Goal: Information Seeking & Learning: Learn about a topic

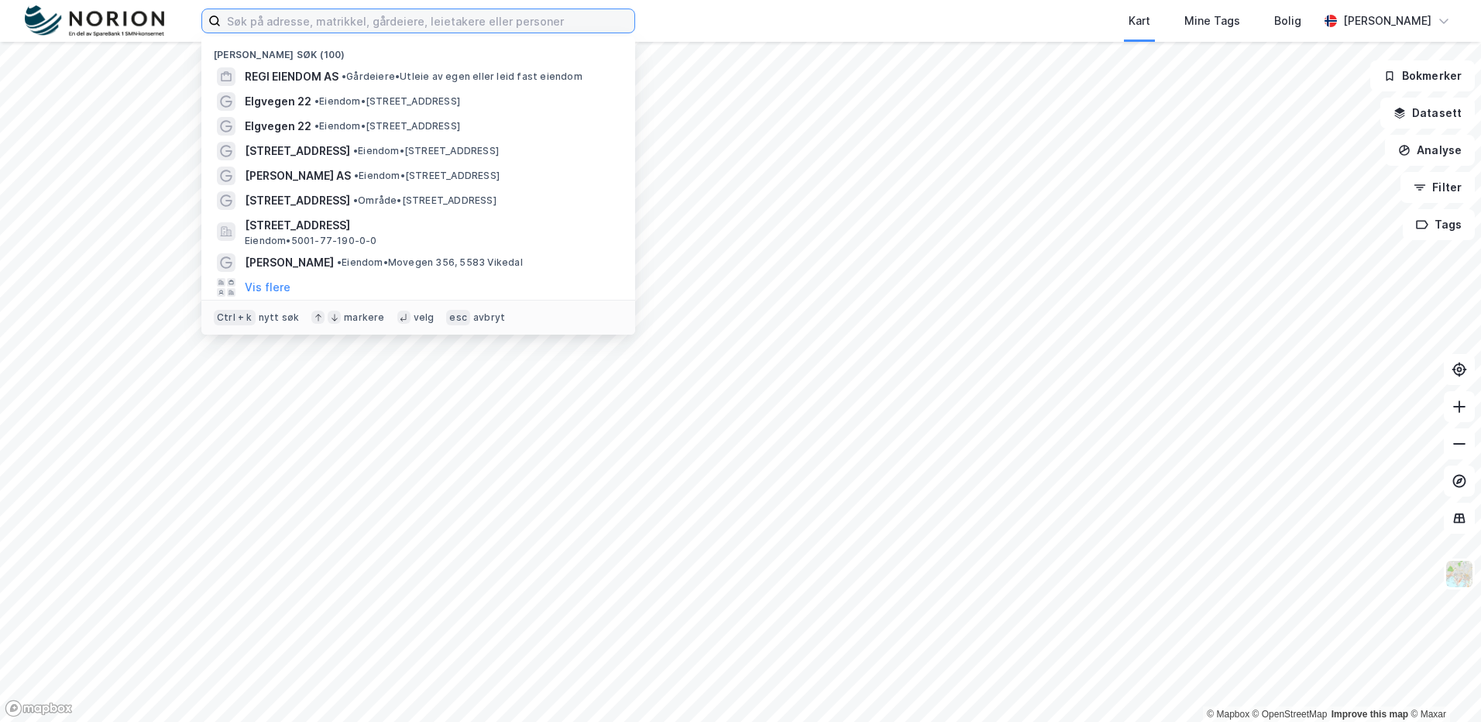
click at [258, 26] on input at bounding box center [427, 20] width 413 height 23
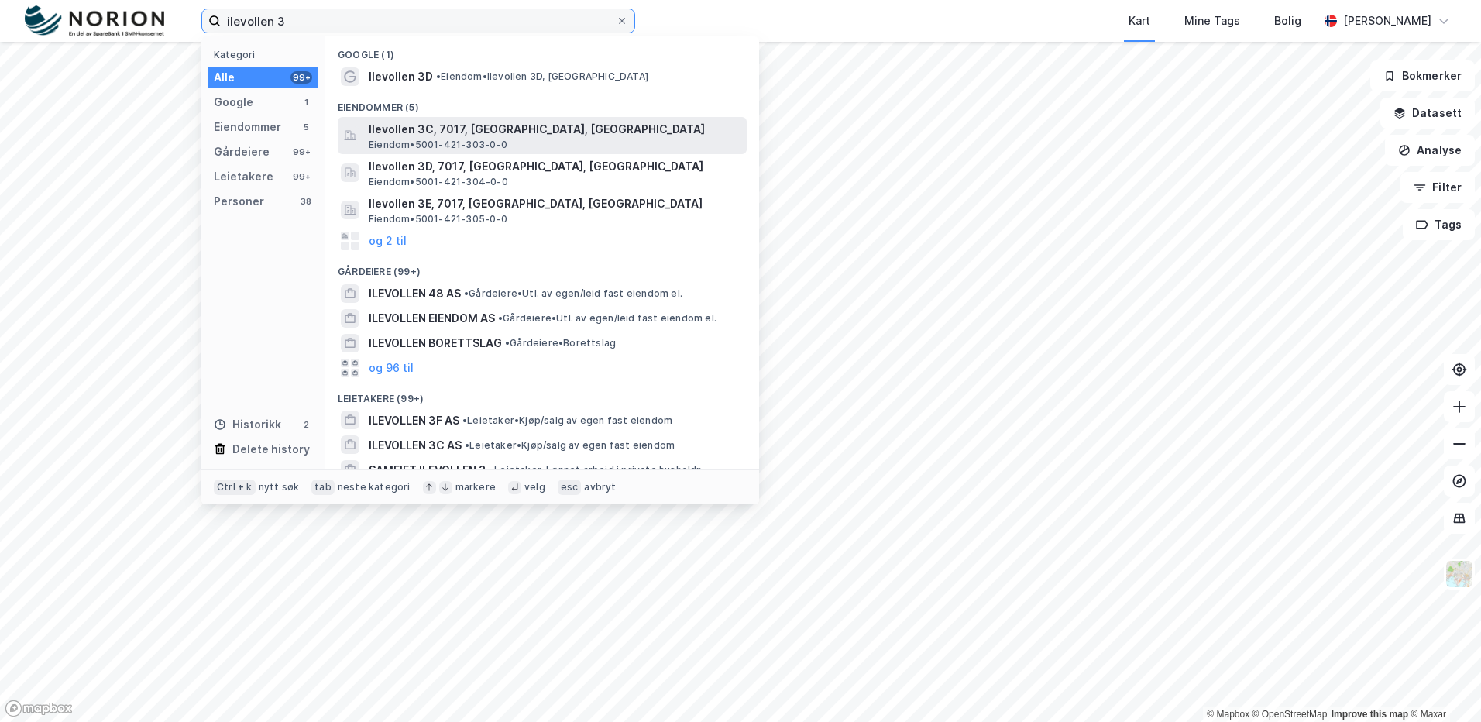
type input "ilevollen 3"
click at [431, 145] on span "Eiendom • 5001-421-303-0-0" at bounding box center [438, 145] width 139 height 12
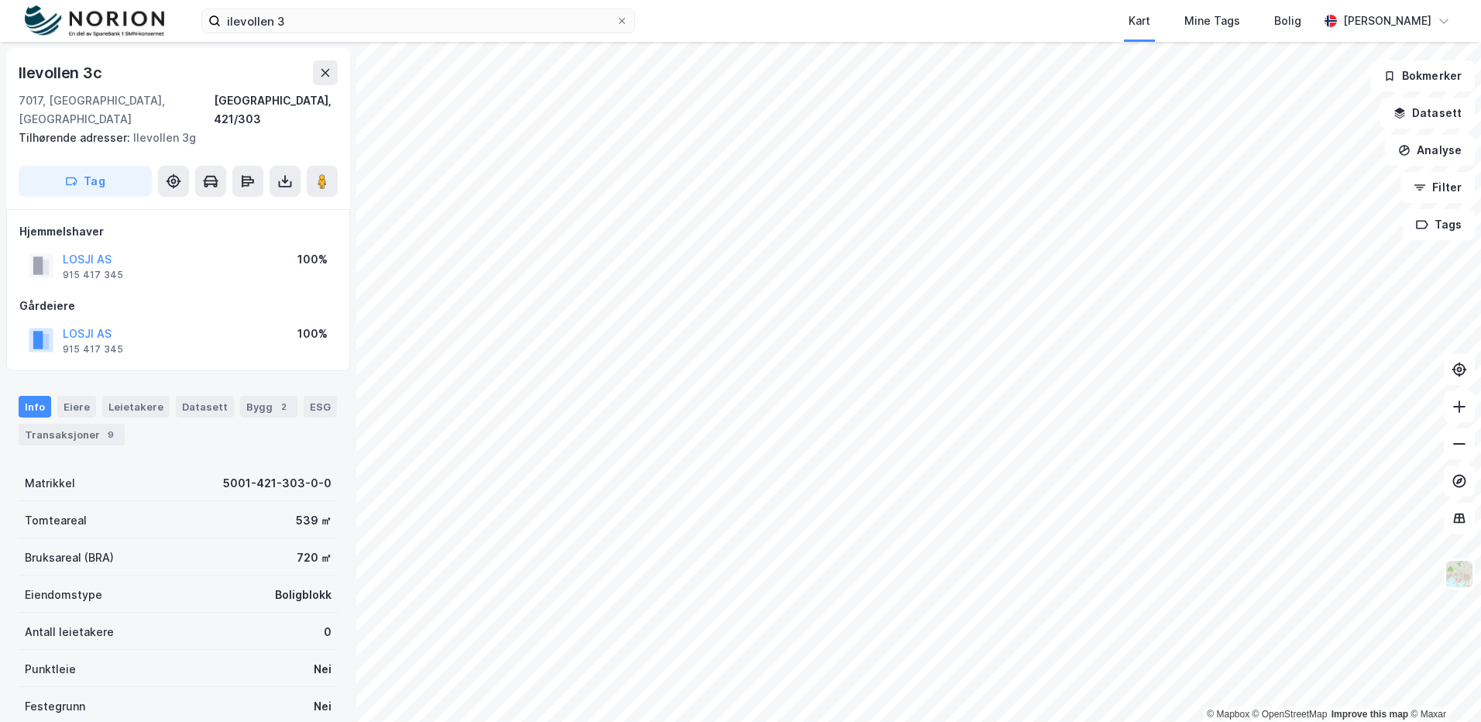
click at [1096, 721] on html "ilevollen 3 Kart Mine Tags Bolig [PERSON_NAME] © Mapbox © OpenStreetMap Improve…" at bounding box center [740, 361] width 1481 height 722
click at [1460, 588] on img at bounding box center [1458, 573] width 29 height 29
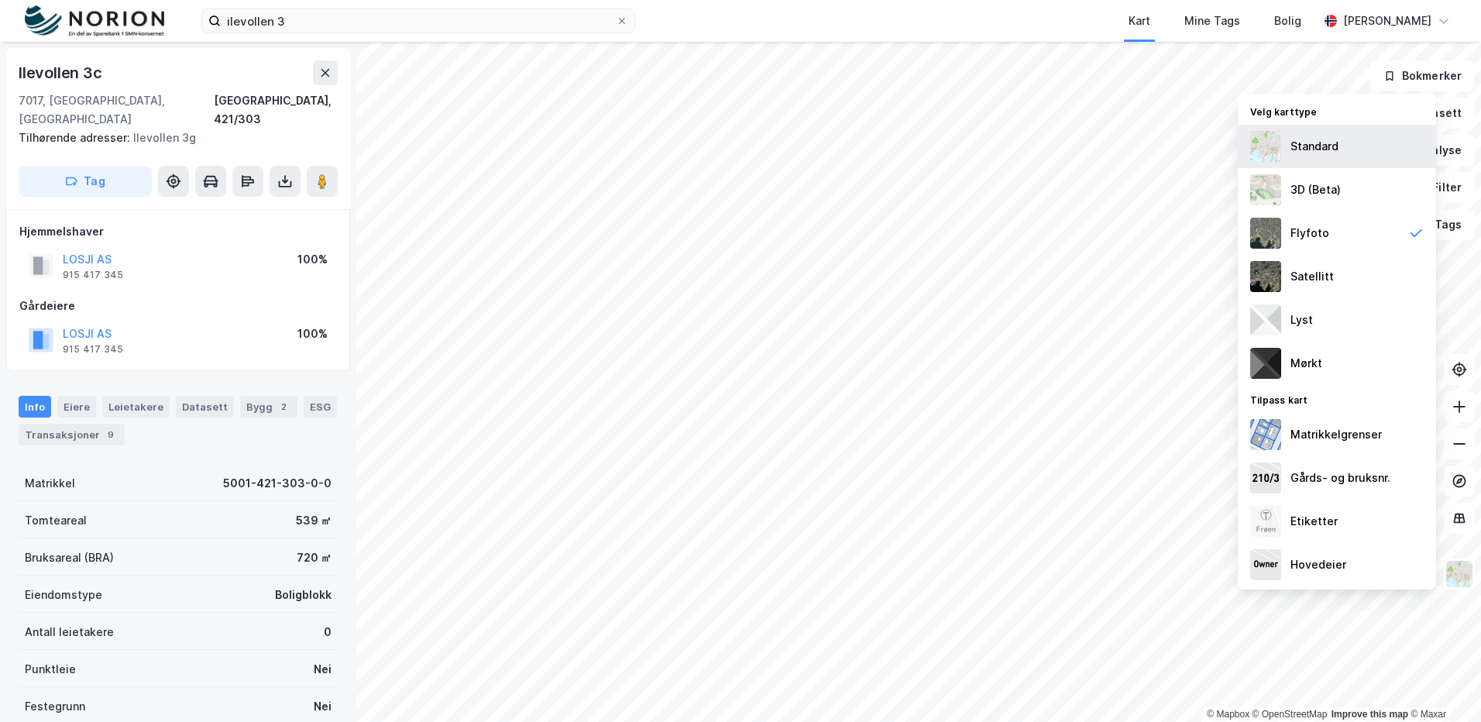
click at [1315, 147] on div "Standard" at bounding box center [1314, 146] width 48 height 19
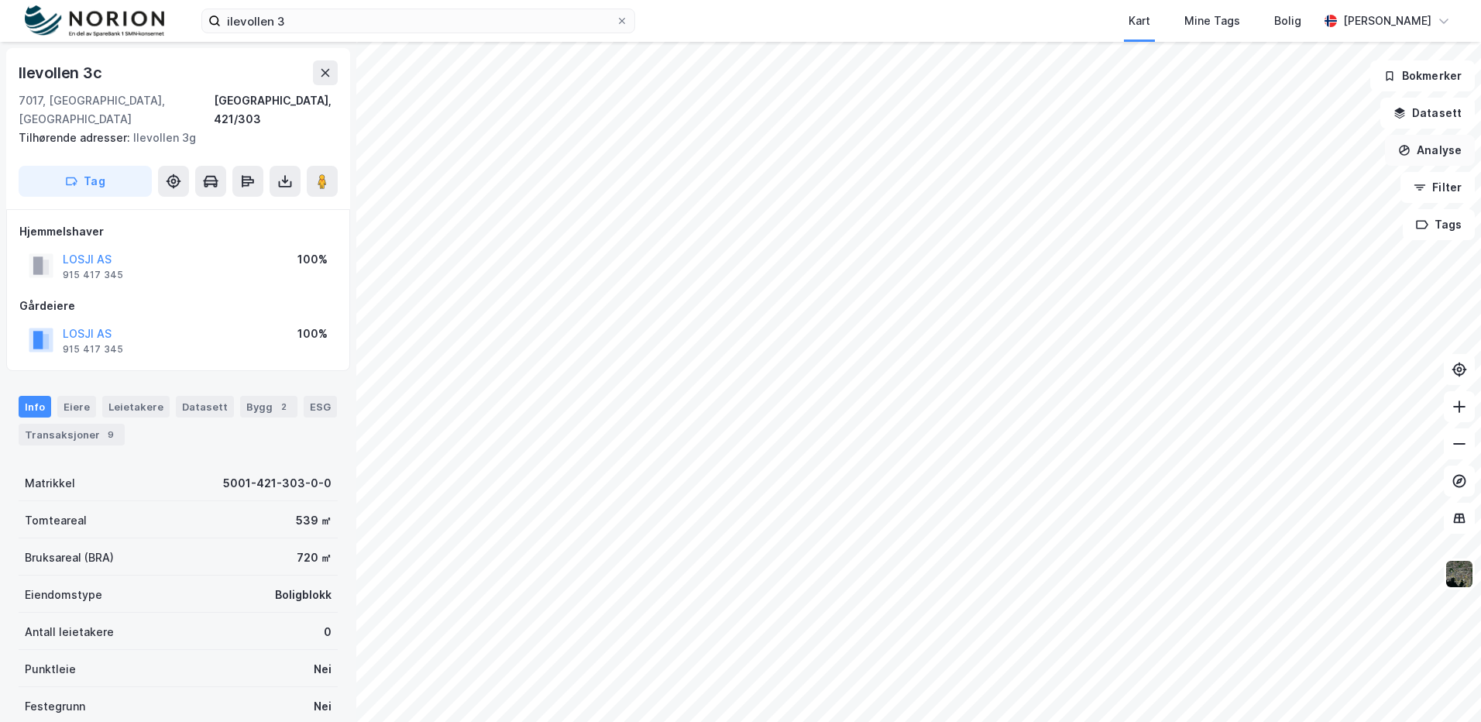
click at [1433, 150] on button "Analyse" at bounding box center [1430, 150] width 90 height 31
click at [1278, 173] on div "Tegn område" at bounding box center [1285, 183] width 178 height 26
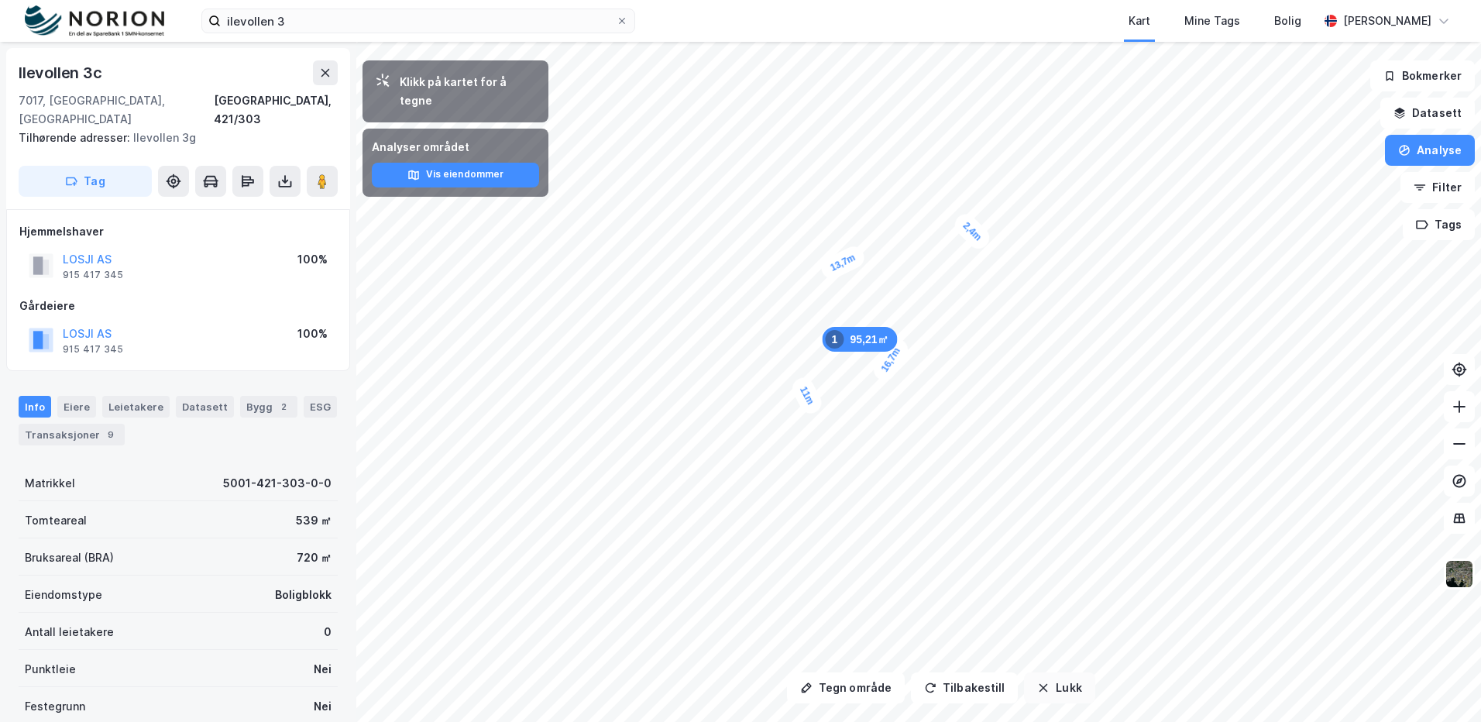
click at [1069, 686] on button "Lukk" at bounding box center [1059, 687] width 70 height 31
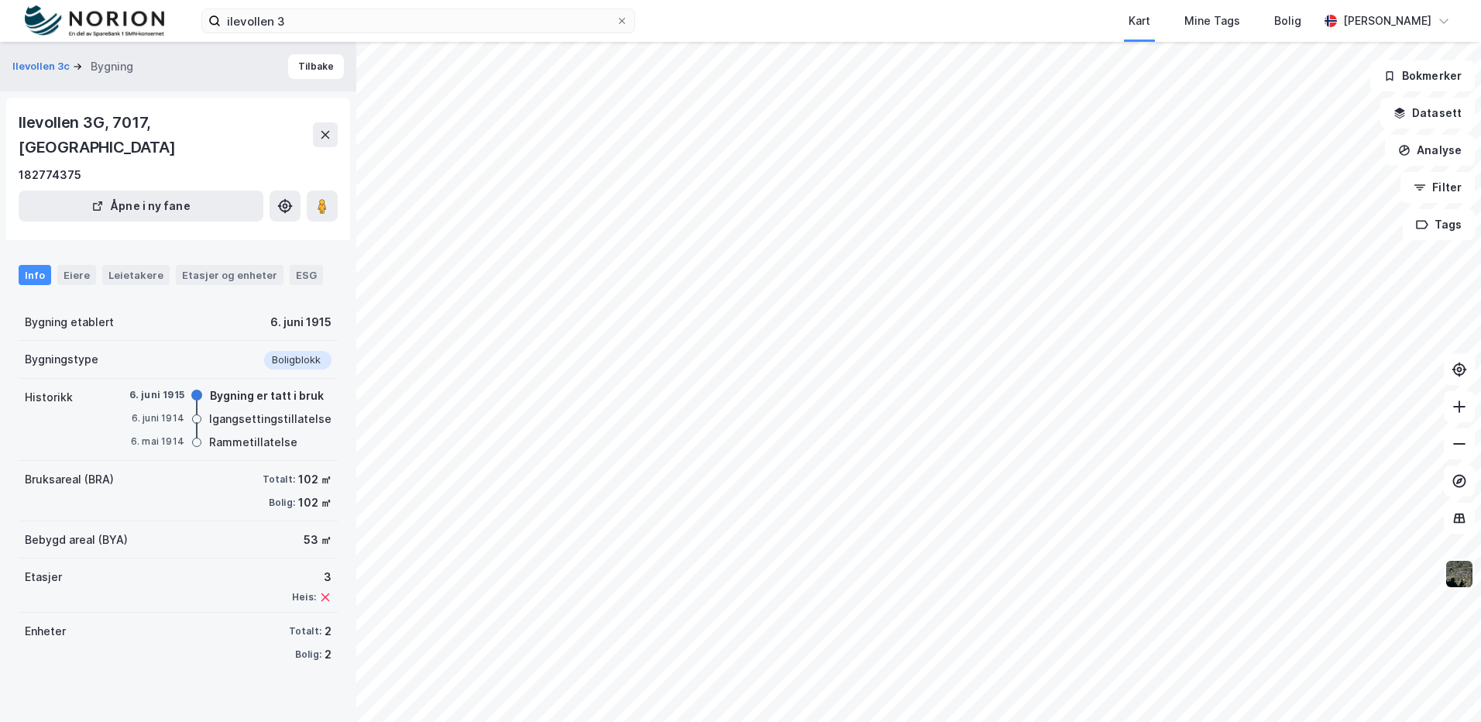
click at [1463, 575] on img at bounding box center [1458, 573] width 29 height 29
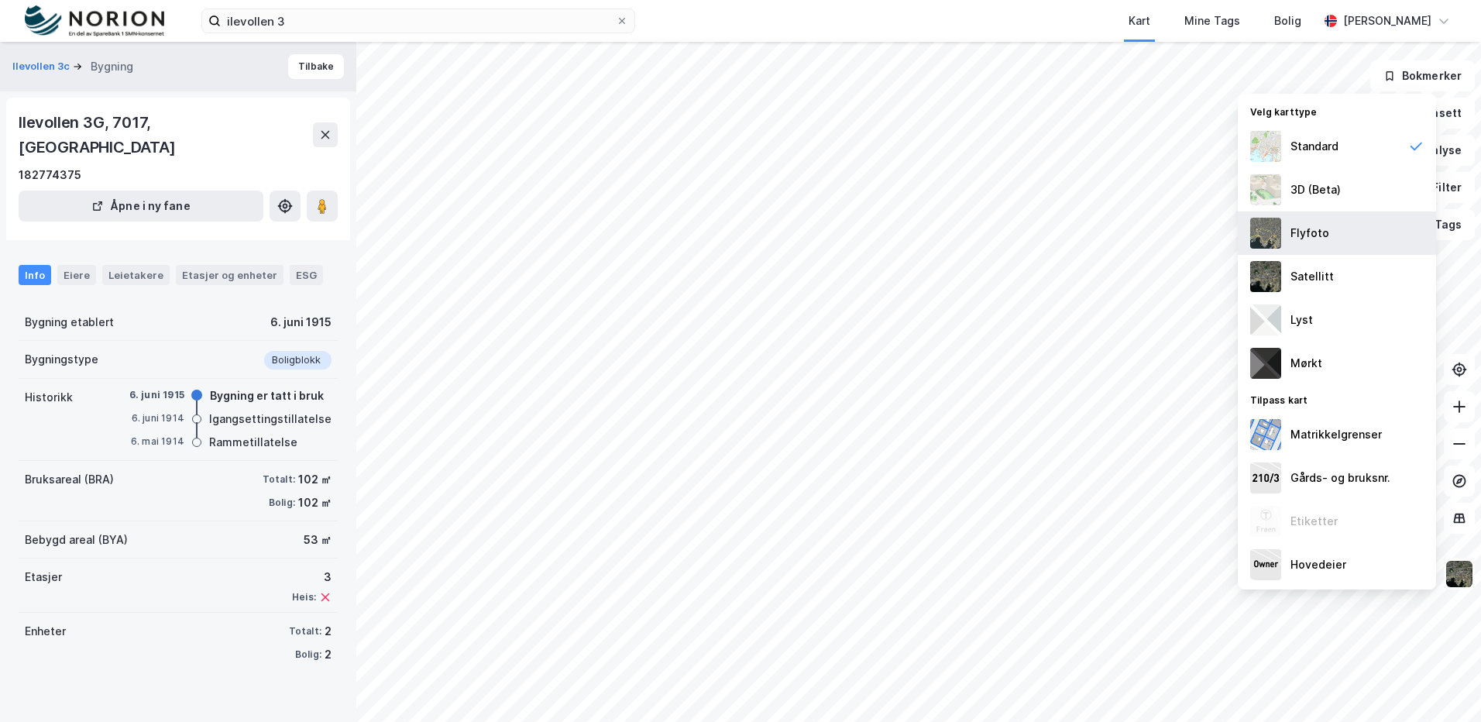
click at [1337, 233] on div "Flyfoto" at bounding box center [1336, 232] width 198 height 43
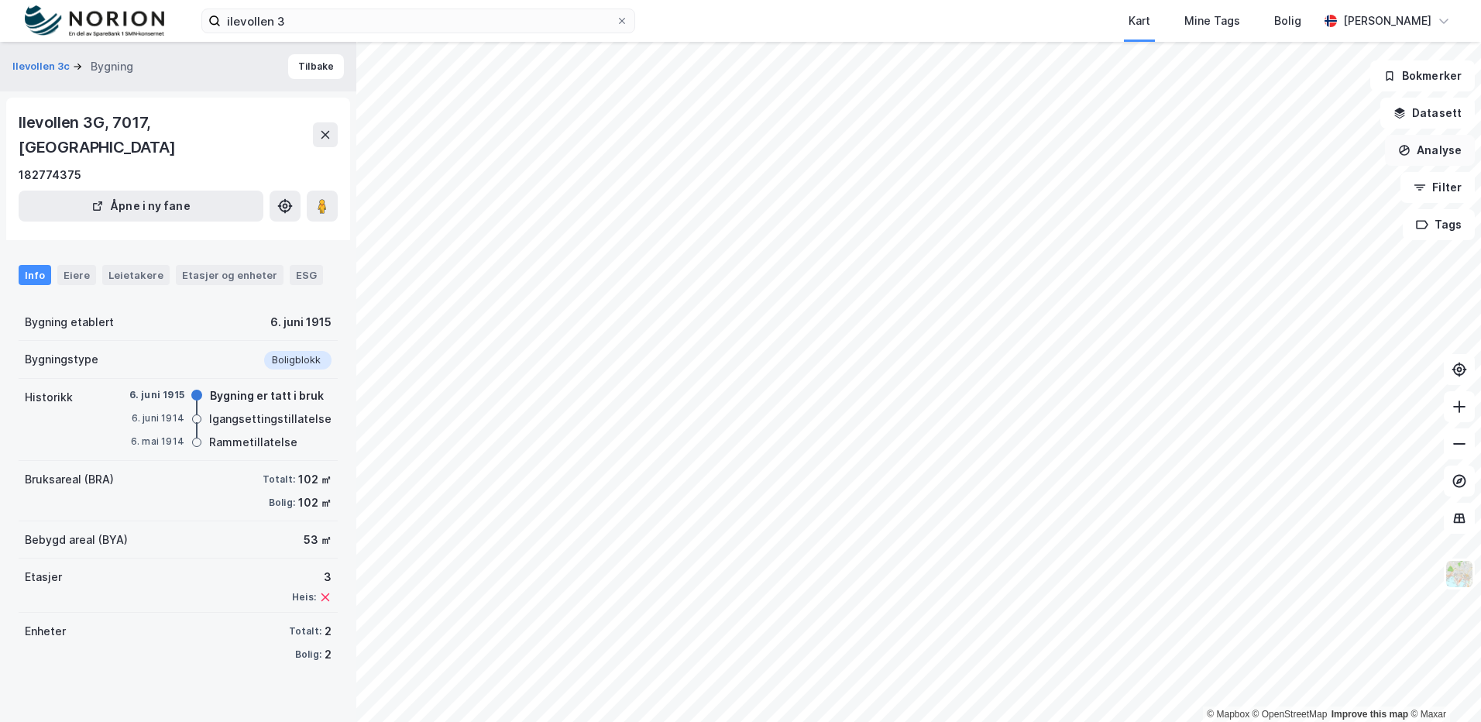
click at [1444, 149] on button "Analyse" at bounding box center [1430, 150] width 90 height 31
click at [1426, 104] on button "Datasett" at bounding box center [1427, 113] width 94 height 31
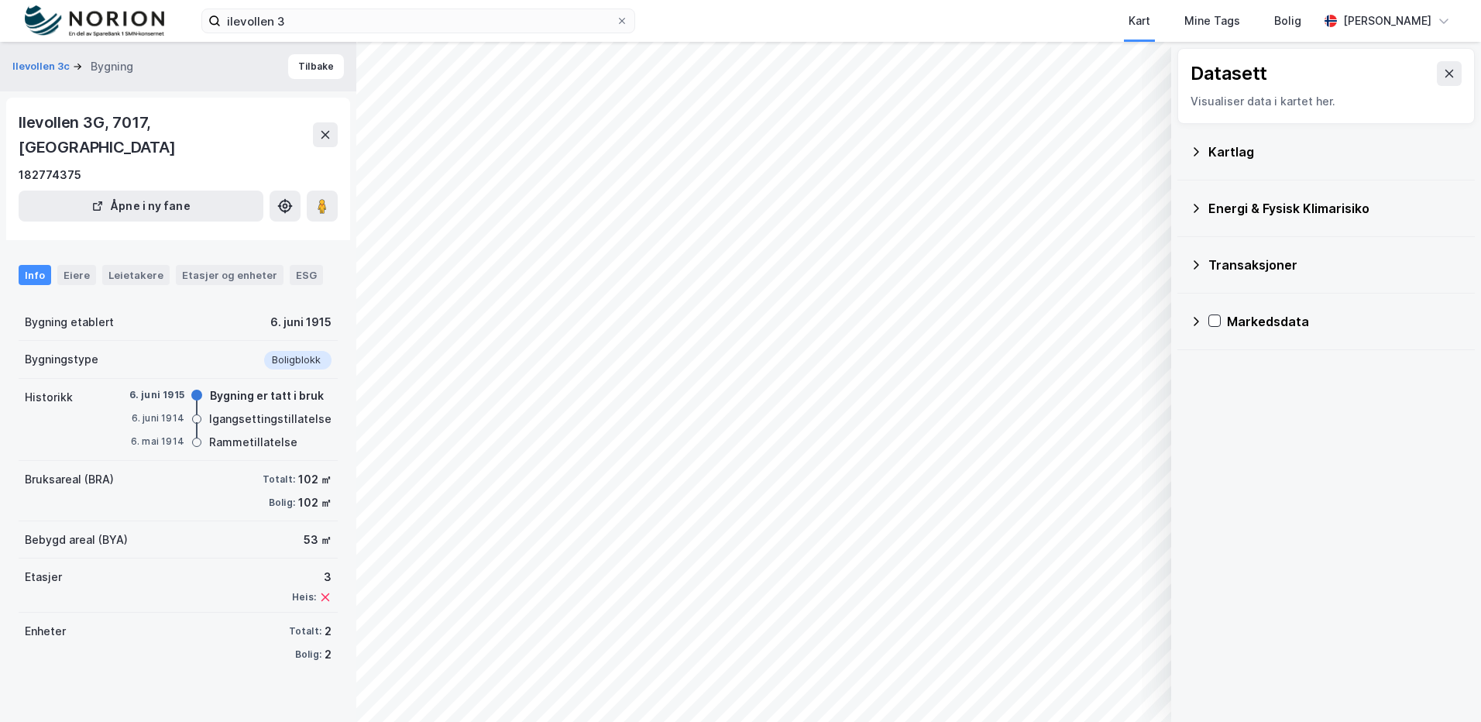
click at [1224, 155] on div "Kartlag" at bounding box center [1335, 151] width 254 height 19
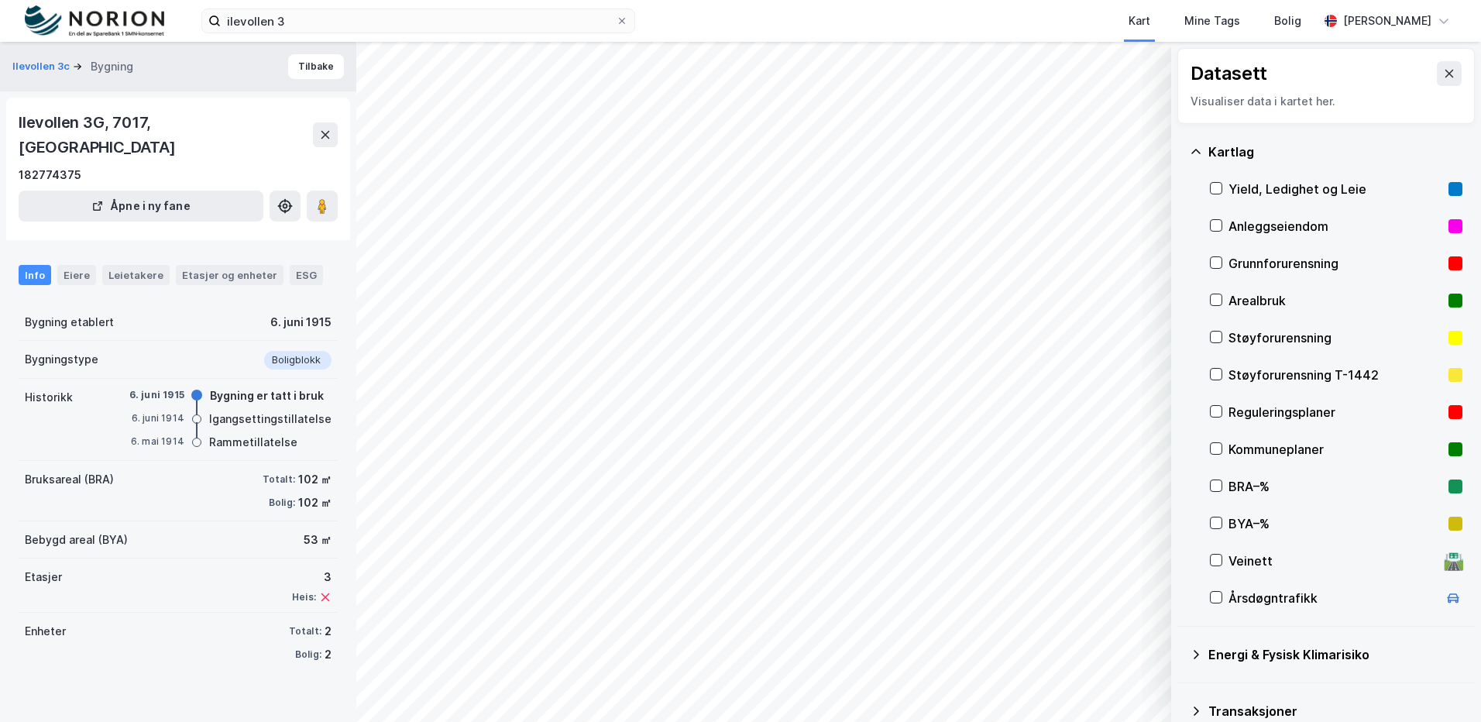
click at [1228, 531] on div "BYA–%" at bounding box center [1335, 523] width 214 height 19
drag, startPoint x: 1217, startPoint y: 520, endPoint x: 1216, endPoint y: 492, distance: 27.9
click at [1217, 520] on icon at bounding box center [1215, 522] width 11 height 11
click at [1215, 483] on icon at bounding box center [1215, 485] width 11 height 11
click at [323, 131] on icon at bounding box center [325, 135] width 9 height 8
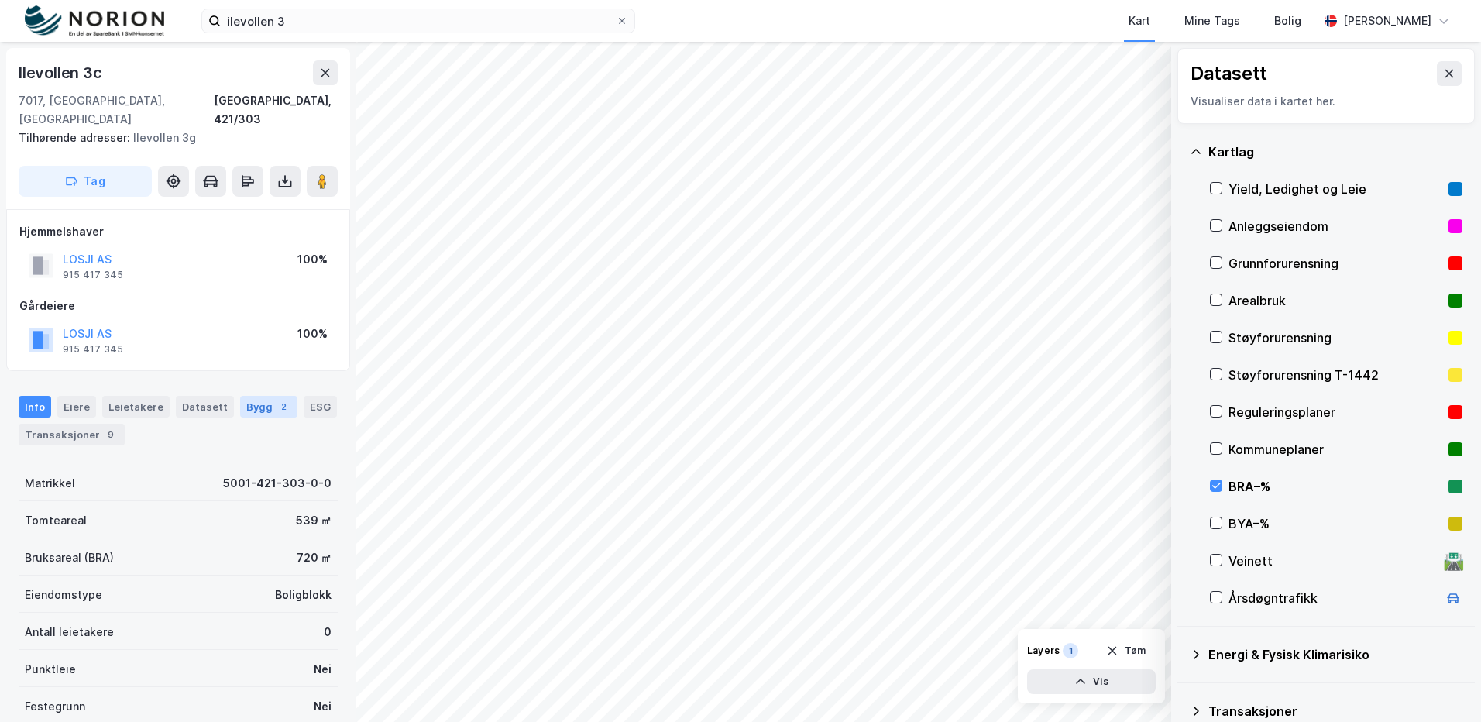
click at [259, 396] on div "Bygg 2" at bounding box center [268, 407] width 57 height 22
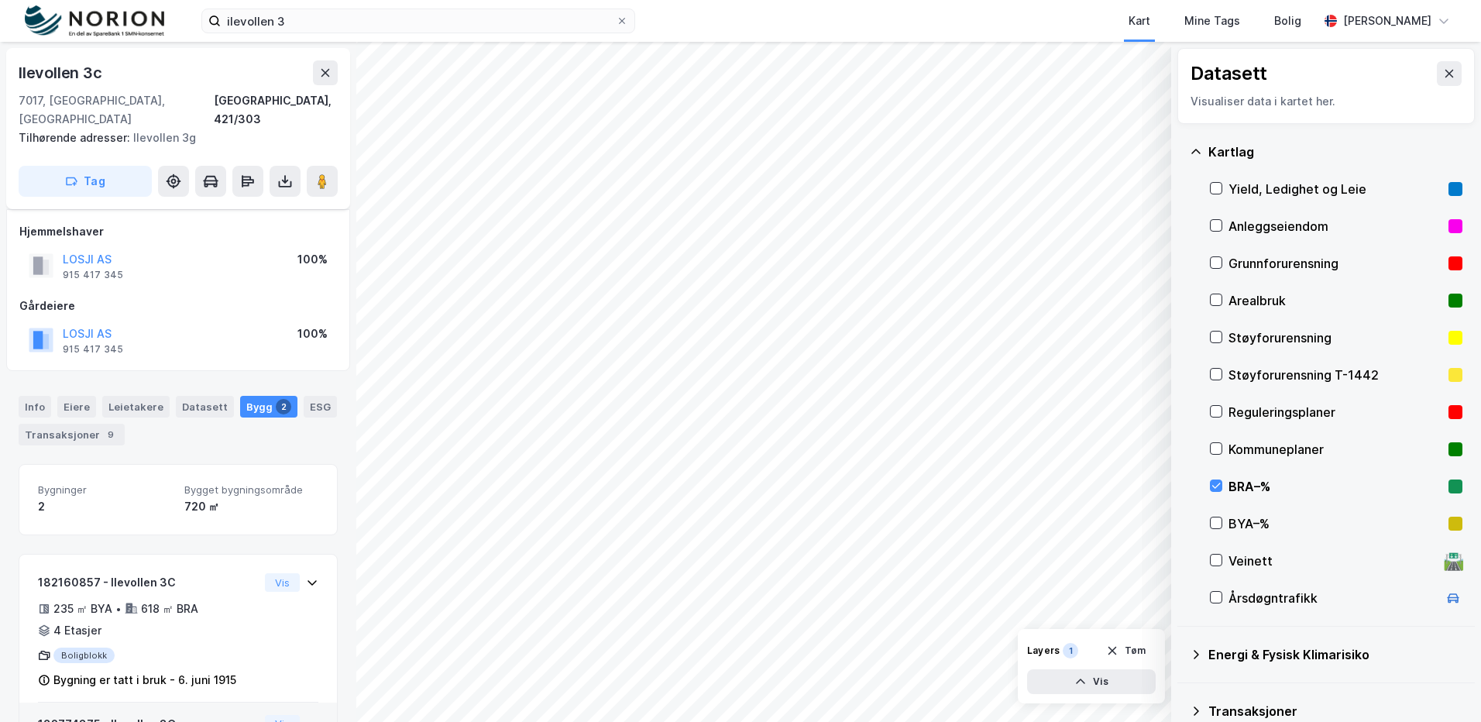
scroll to position [128, 0]
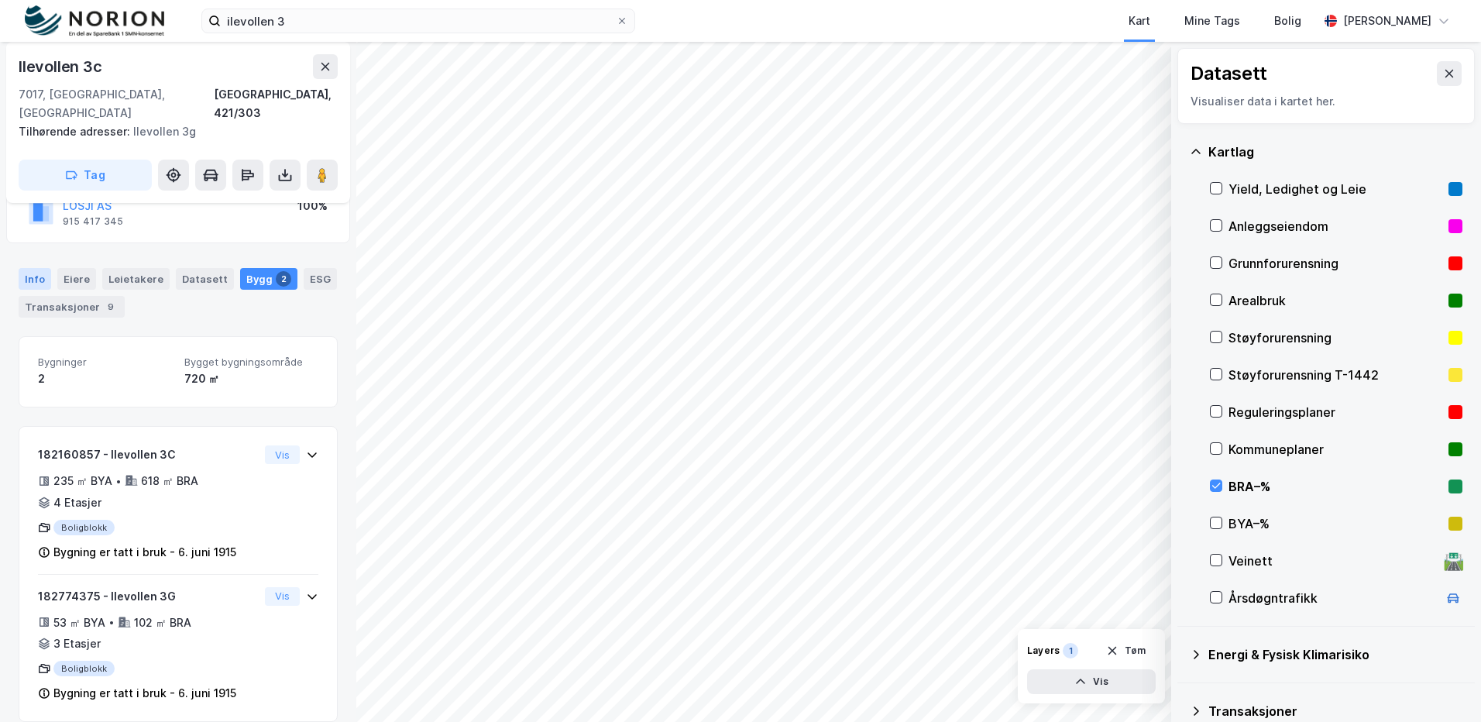
click at [24, 268] on div "Info" at bounding box center [35, 279] width 33 height 22
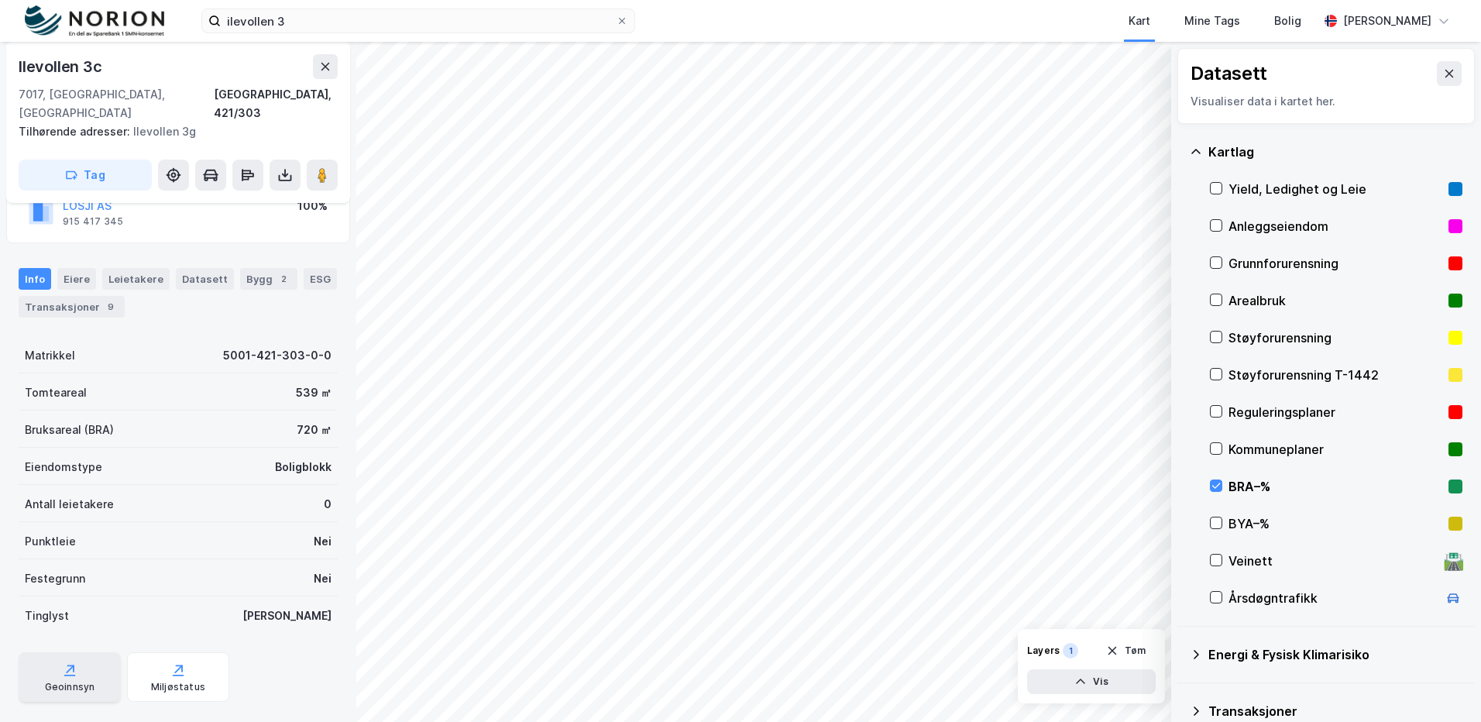
click at [81, 652] on div "Geoinnsyn" at bounding box center [70, 677] width 102 height 50
